Goal: Task Accomplishment & Management: Use online tool/utility

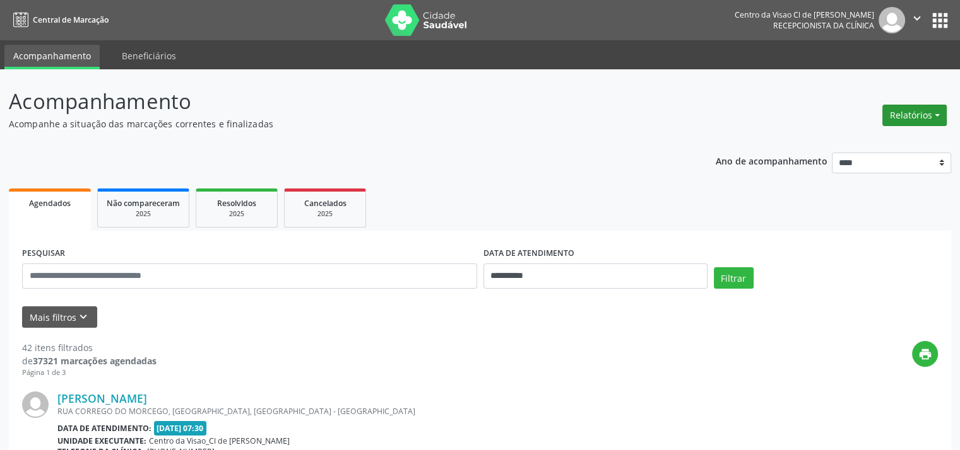
click at [903, 114] on button "Relatórios" at bounding box center [914, 115] width 64 height 21
click at [868, 144] on link "Agendamentos" at bounding box center [879, 143] width 136 height 18
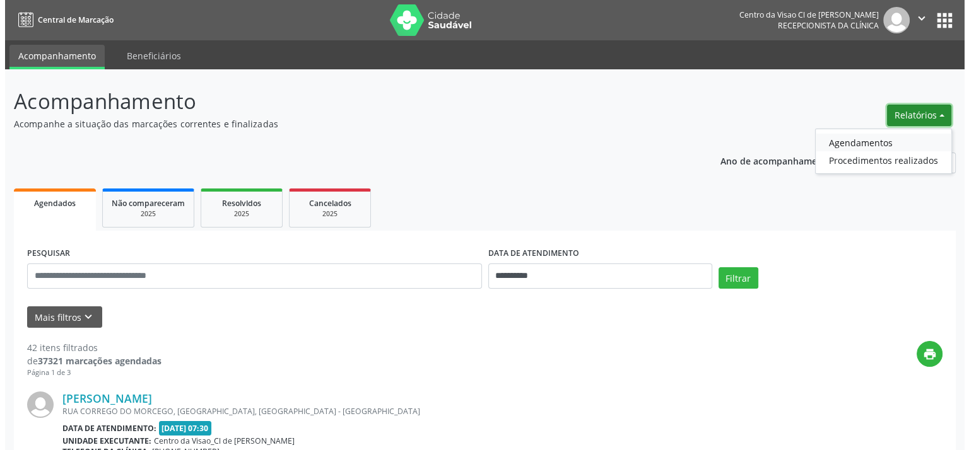
select select "*"
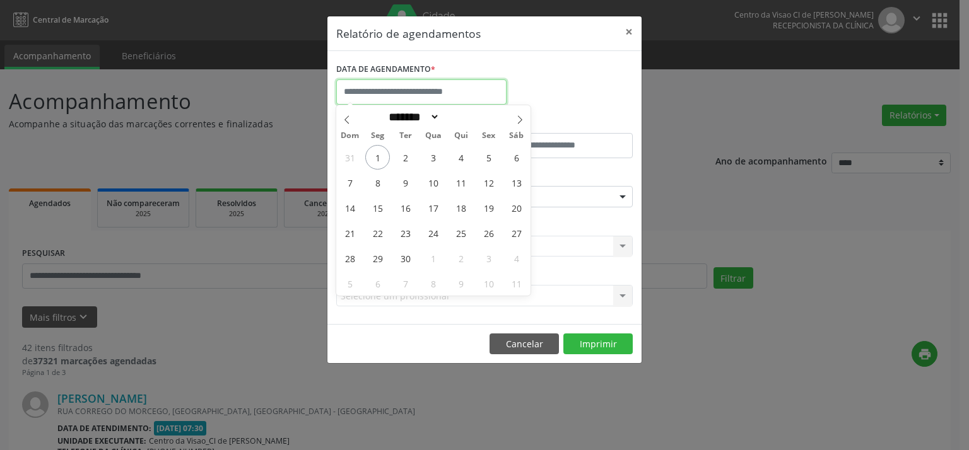
click at [408, 93] on input "text" at bounding box center [421, 91] width 170 height 25
click at [440, 160] on span "3" at bounding box center [433, 157] width 25 height 25
type input "**********"
click at [440, 160] on span "3" at bounding box center [433, 157] width 25 height 25
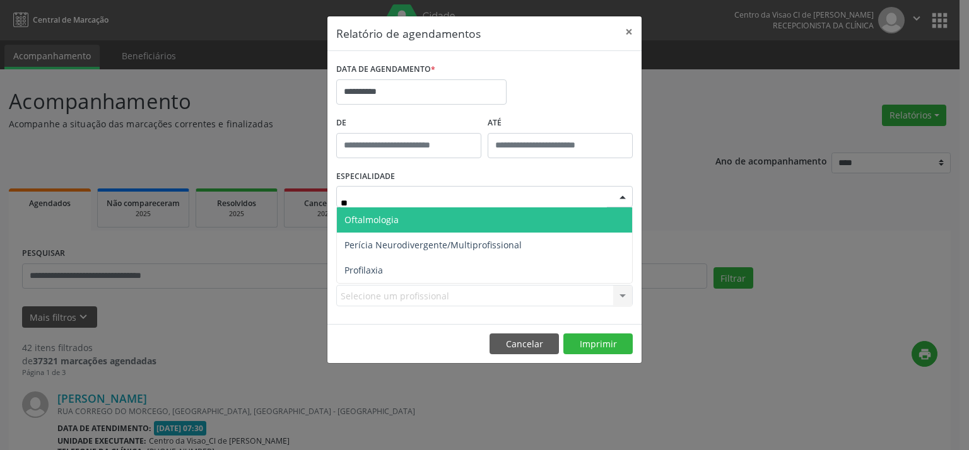
type input "***"
click at [432, 215] on span "Oftalmologia" at bounding box center [484, 220] width 295 height 25
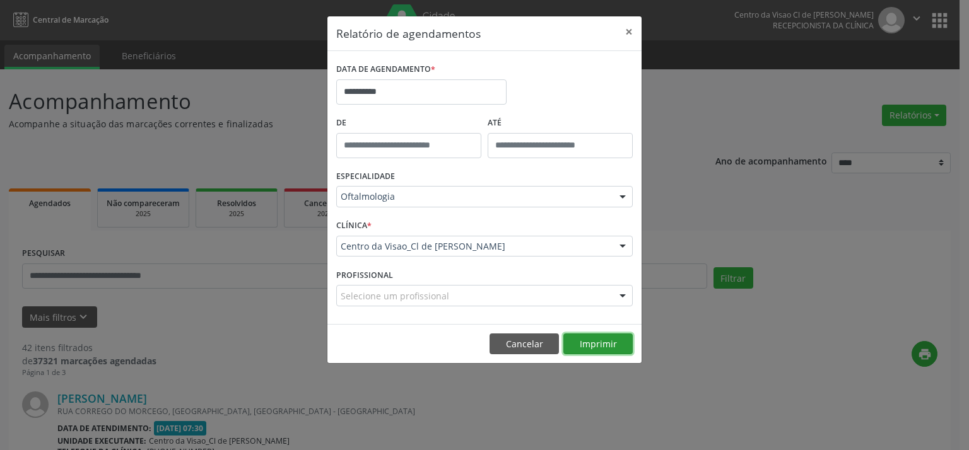
click at [578, 340] on button "Imprimir" at bounding box center [597, 344] width 69 height 21
click at [630, 32] on button "×" at bounding box center [628, 31] width 25 height 31
